Goal: Information Seeking & Learning: Learn about a topic

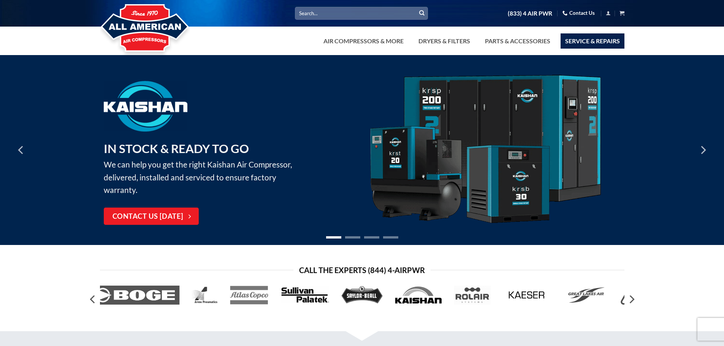
click at [601, 43] on link "Service & Repairs" at bounding box center [593, 40] width 64 height 15
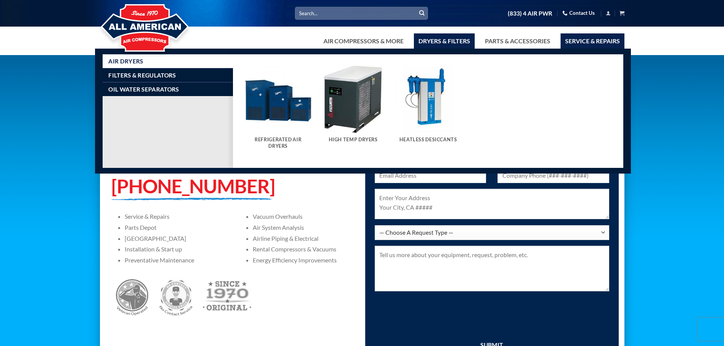
click at [373, 90] on img "Visit product category High Temp Dryers" at bounding box center [353, 100] width 68 height 68
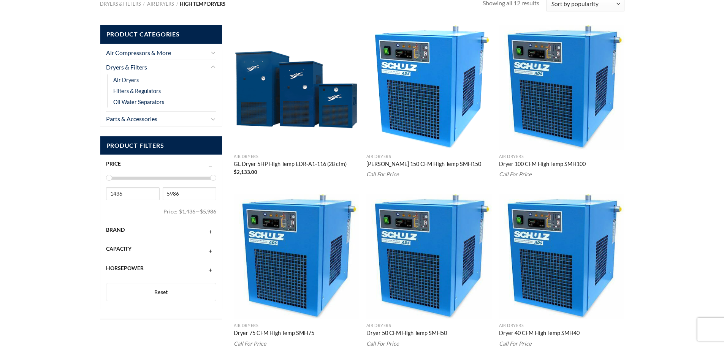
scroll to position [76, 0]
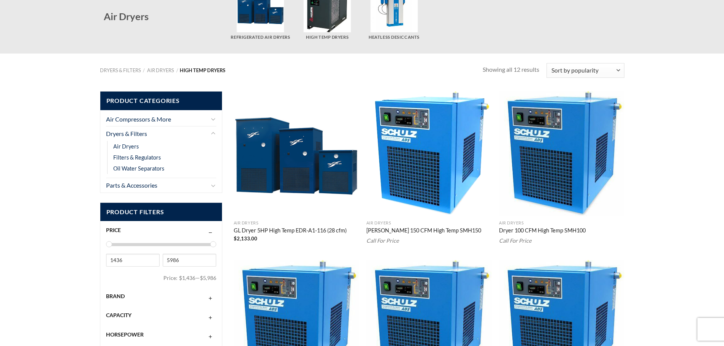
click at [436, 155] on img "Schulz 150 CFM High Temp SMH150" at bounding box center [429, 153] width 125 height 125
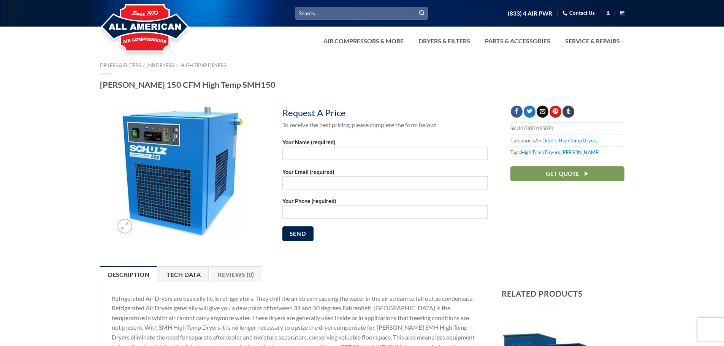
click at [188, 276] on link "Tech Data" at bounding box center [184, 275] width 50 height 16
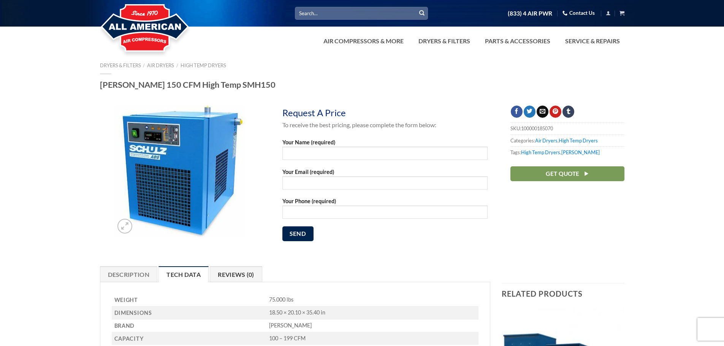
click at [231, 273] on link "Reviews (0)" at bounding box center [236, 275] width 52 height 16
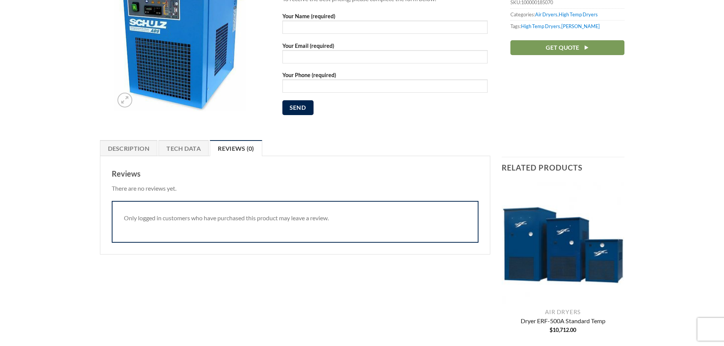
scroll to position [114, 0]
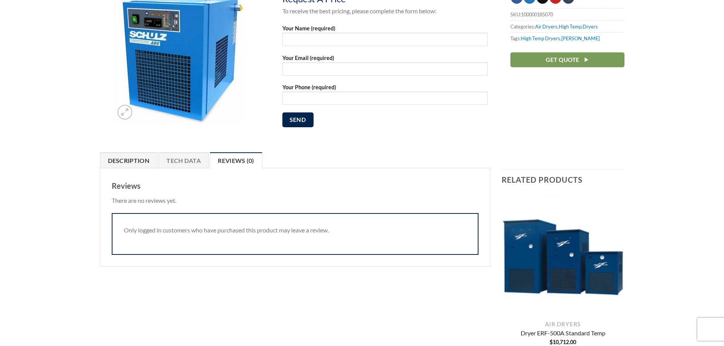
click at [145, 159] on link "Description" at bounding box center [129, 160] width 58 height 16
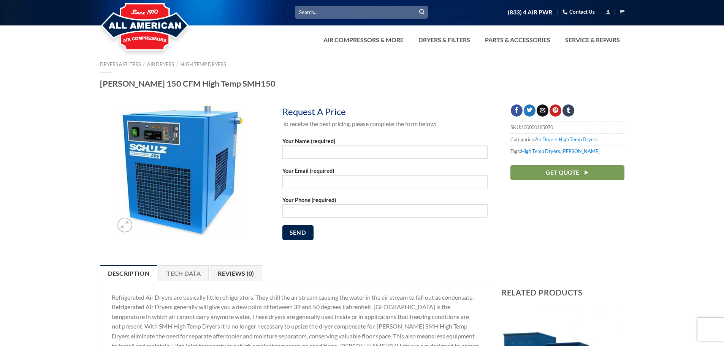
scroll to position [0, 0]
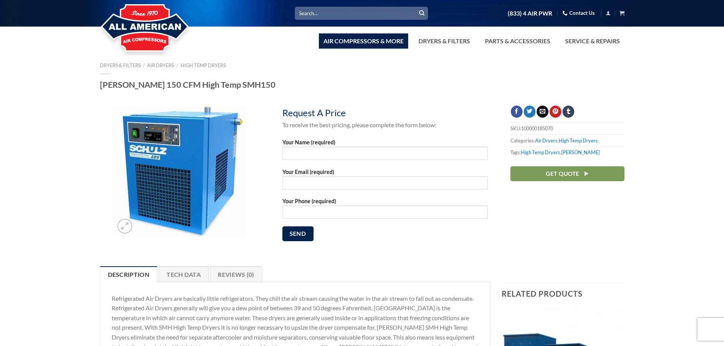
click at [399, 41] on link "Air Compressors & More" at bounding box center [363, 40] width 89 height 15
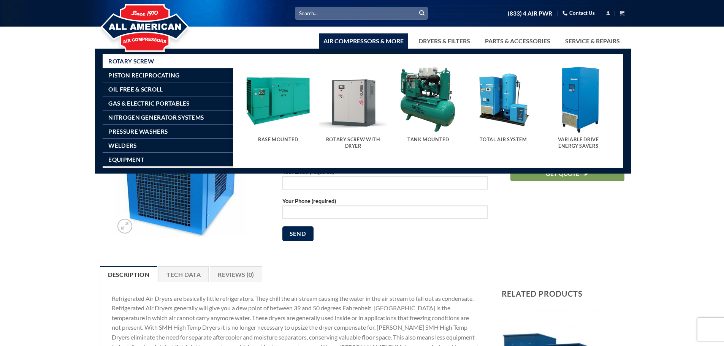
click at [352, 101] on img "Visit product category Rotary Screw With Dryer" at bounding box center [353, 100] width 68 height 68
